Goal: Information Seeking & Learning: Learn about a topic

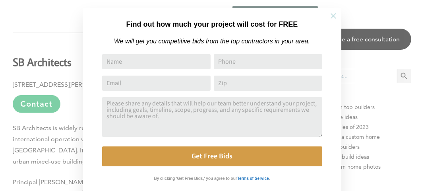
click at [333, 14] on icon at bounding box center [333, 16] width 9 height 9
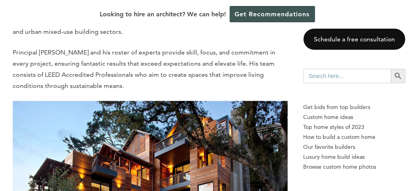
scroll to position [2382, 0]
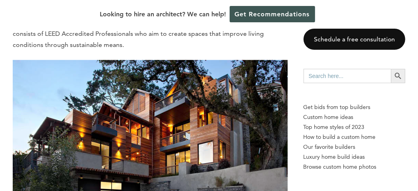
scroll to position [2501, 0]
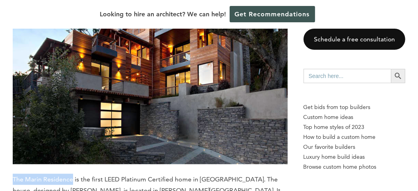
drag, startPoint x: 73, startPoint y: 138, endPoint x: 14, endPoint y: 138, distance: 59.2
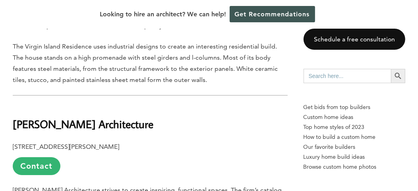
scroll to position [3693, 0]
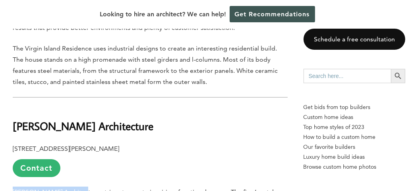
drag, startPoint x: 71, startPoint y: 118, endPoint x: 5, endPoint y: 113, distance: 66.5
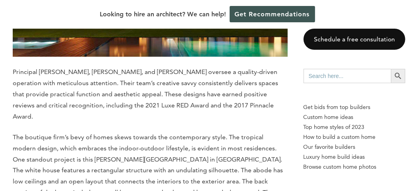
scroll to position [4527, 0]
